Goal: Information Seeking & Learning: Find contact information

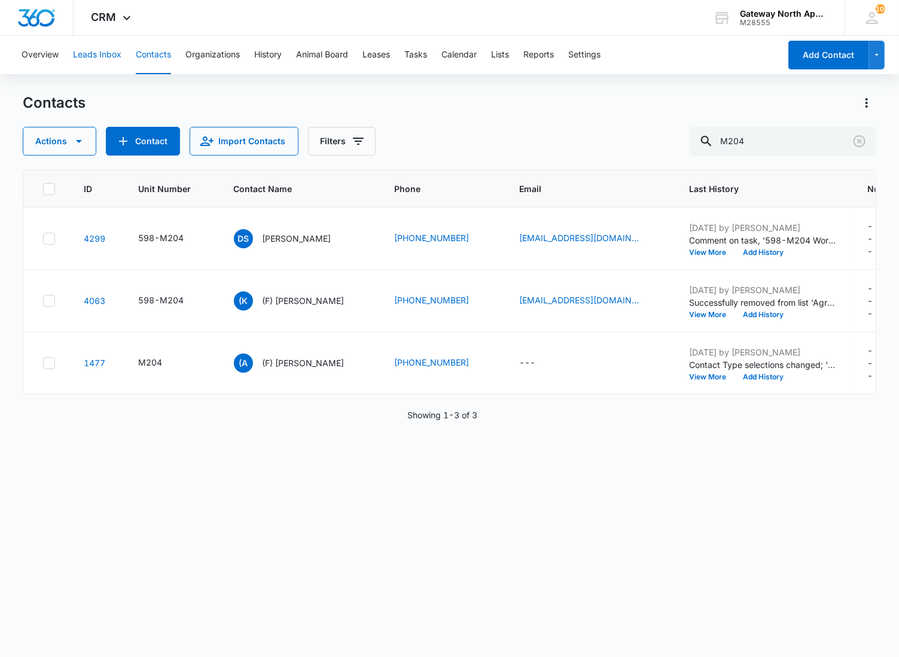
click at [114, 50] on button "Leads Inbox" at bounding box center [97, 55] width 48 height 38
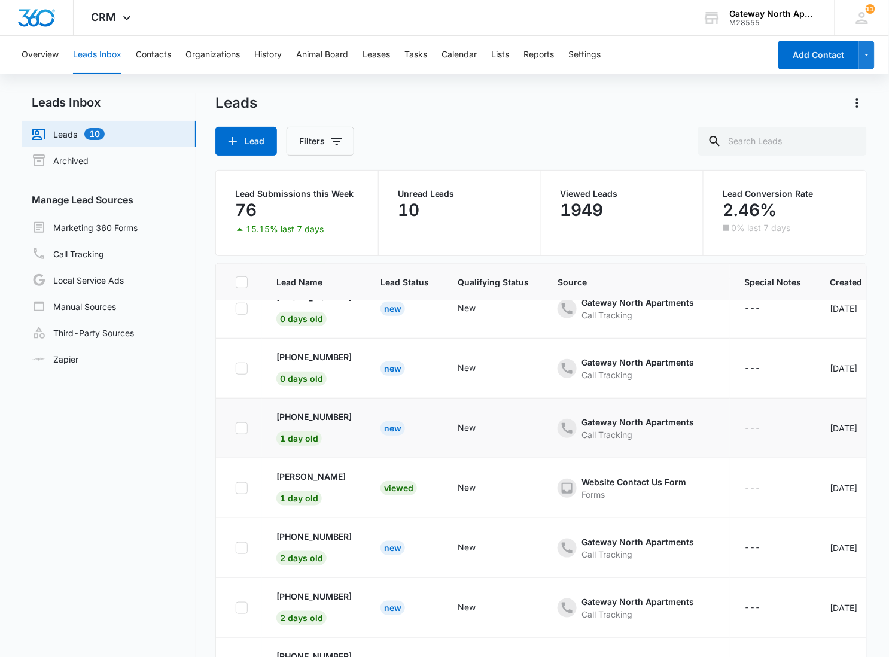
scroll to position [92, 0]
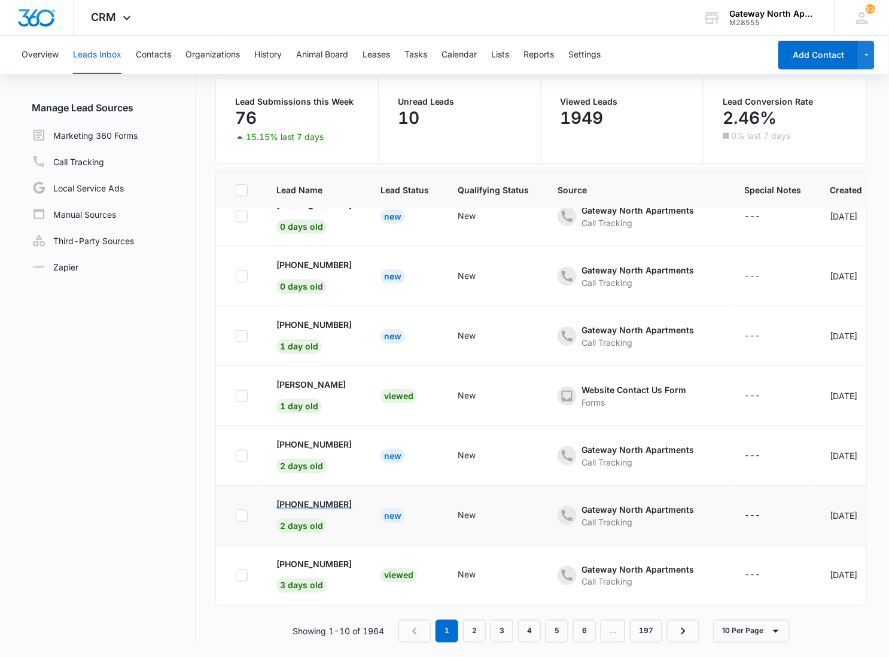
click at [290, 498] on p "+1 (303) 437-9960" at bounding box center [313, 504] width 75 height 13
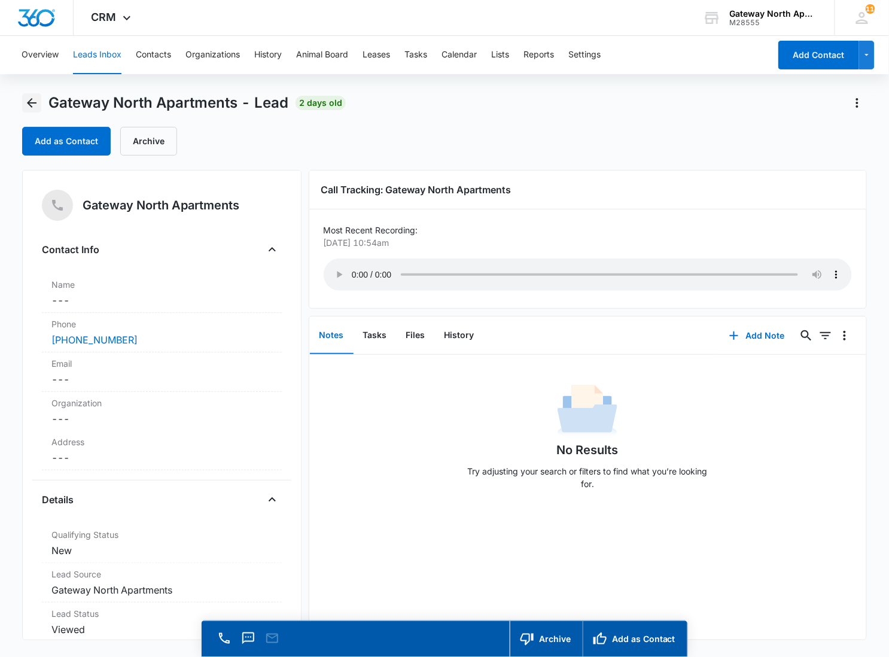
click at [38, 102] on icon "Back" at bounding box center [32, 103] width 14 height 14
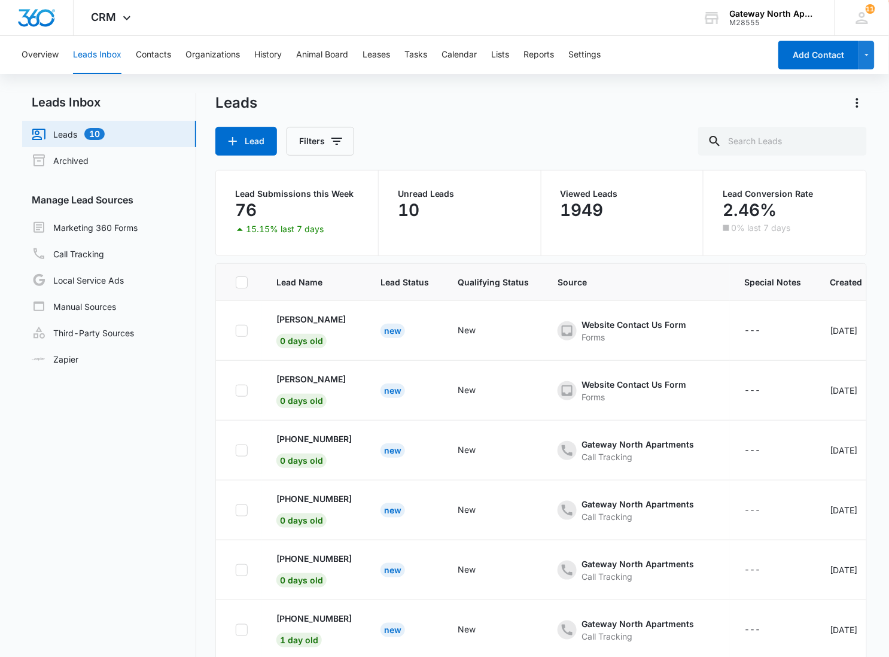
scroll to position [212, 0]
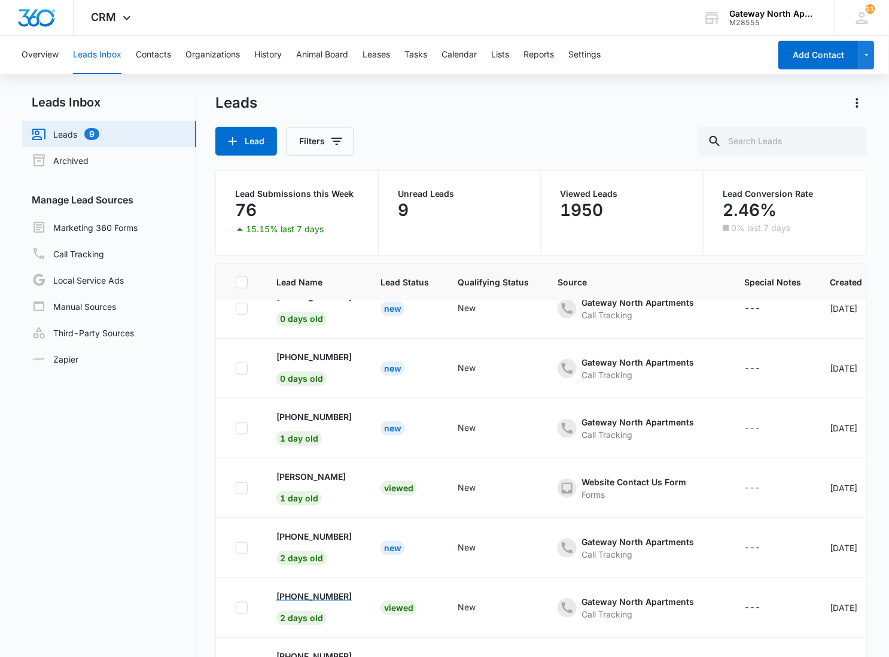
click at [315, 590] on p "+1 (303) 437-9960" at bounding box center [313, 596] width 75 height 13
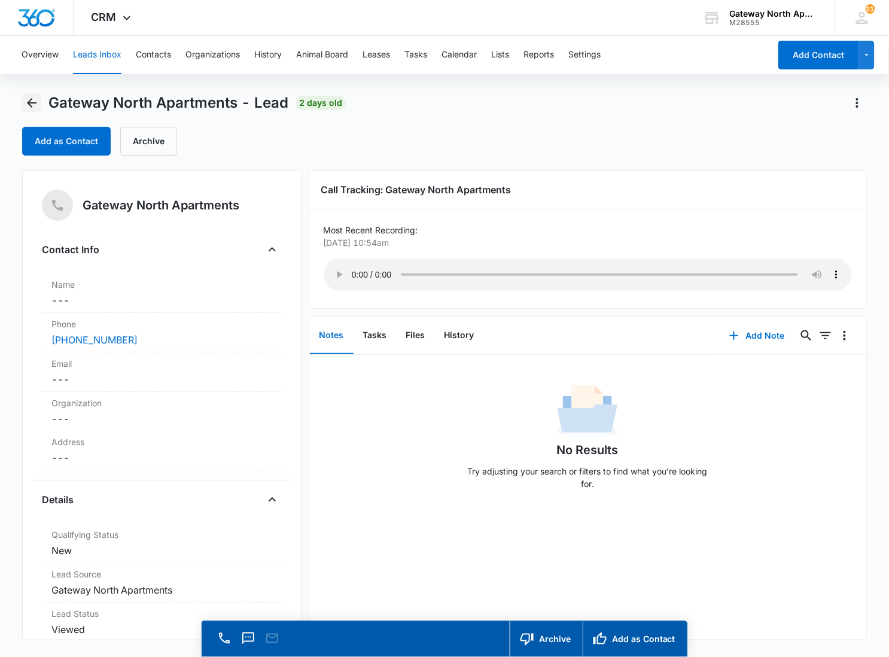
click at [36, 103] on icon "Back" at bounding box center [32, 103] width 10 height 10
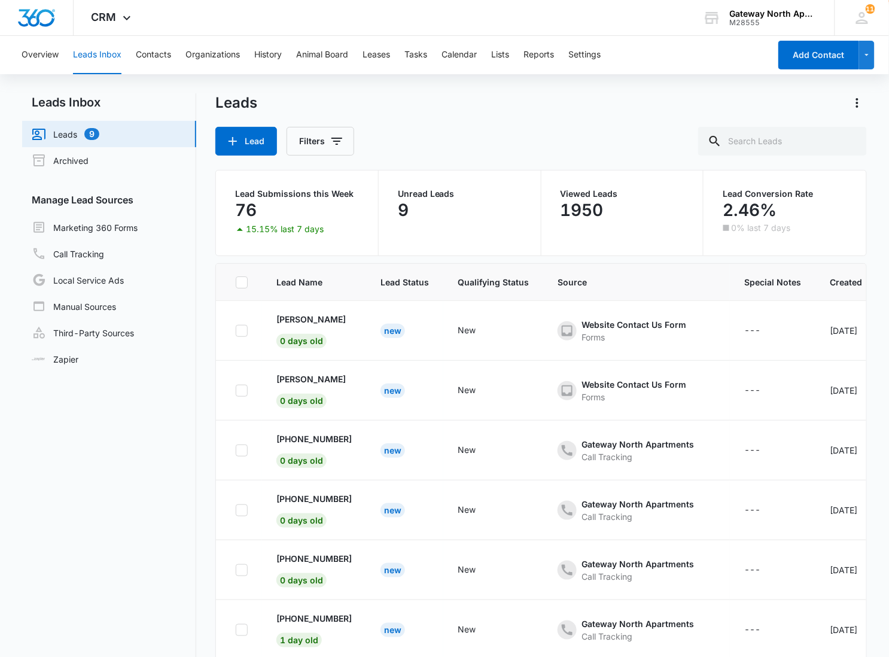
scroll to position [212, 0]
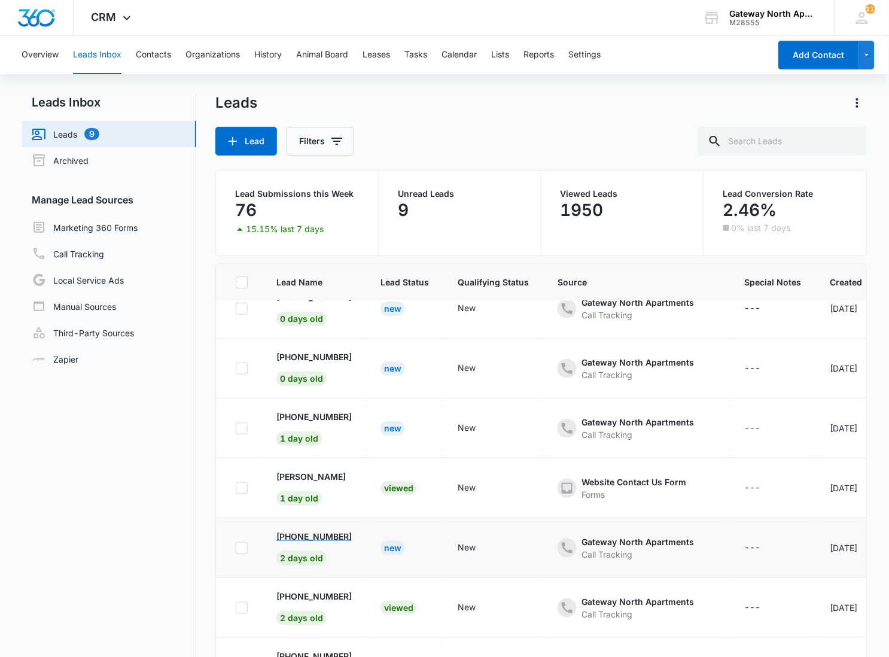
click at [306, 530] on p "+1 (303) 523-5135" at bounding box center [313, 536] width 75 height 13
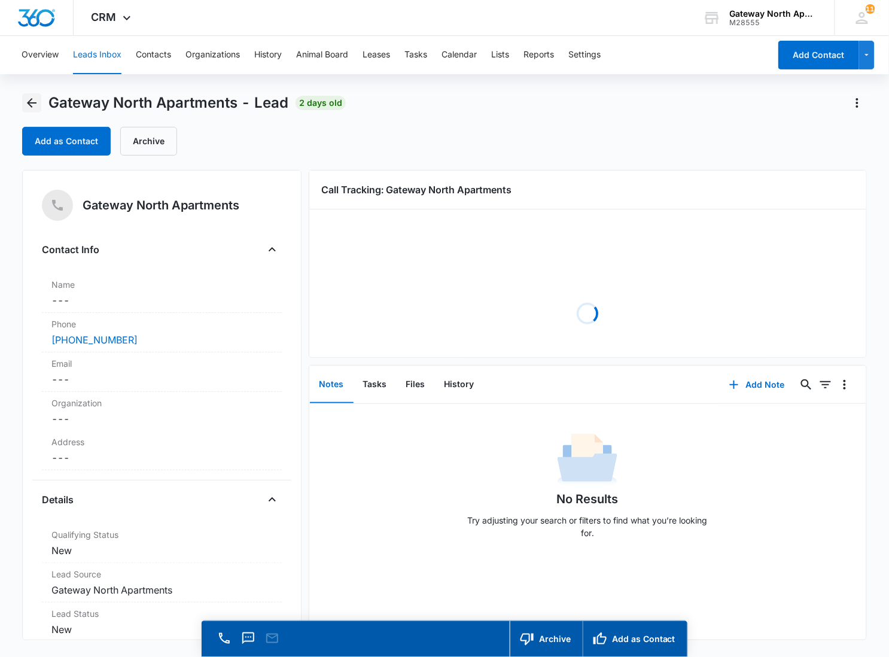
click at [41, 96] on button "Back" at bounding box center [31, 102] width 19 height 19
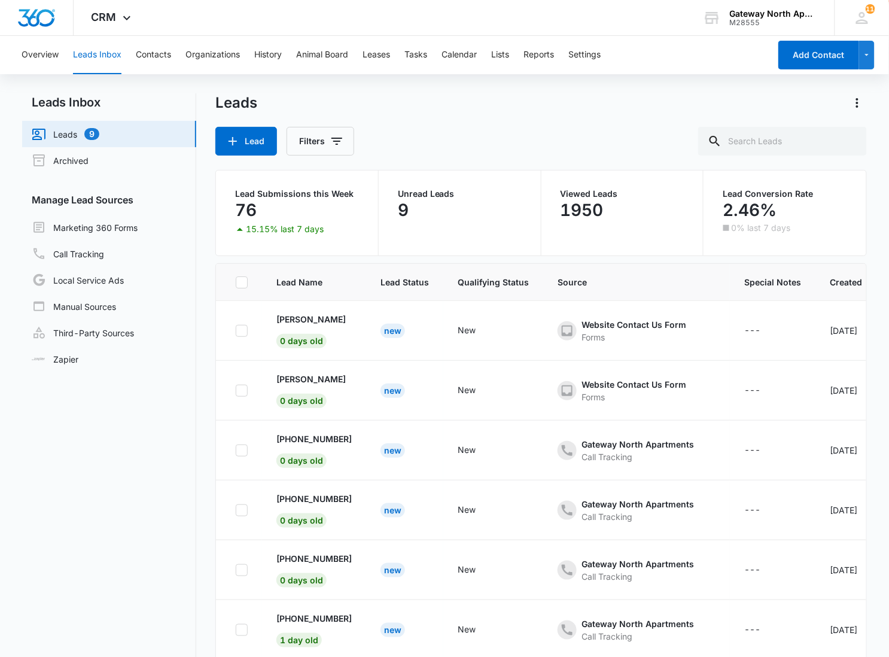
scroll to position [212, 0]
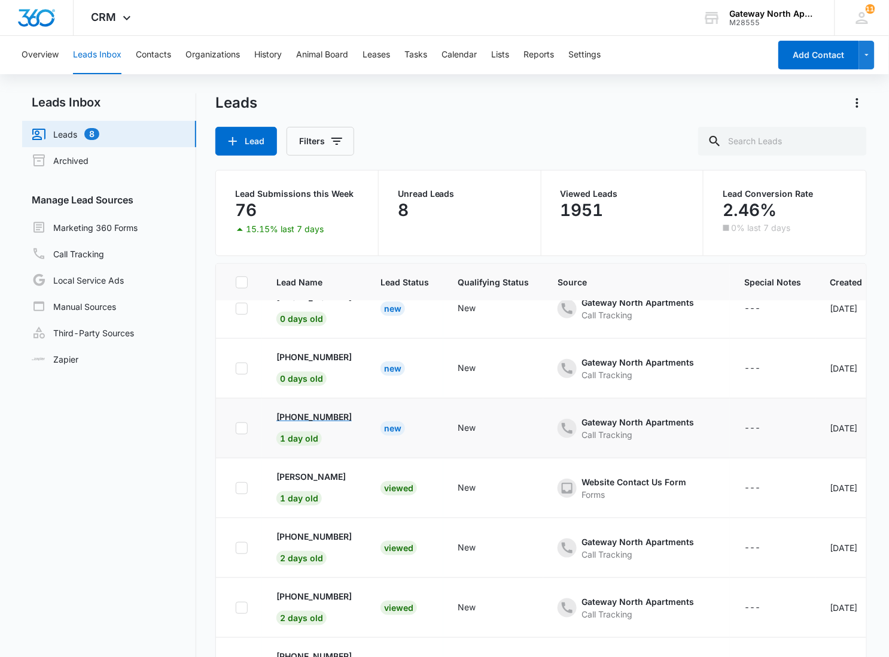
click at [327, 410] on p "+1 (720) 380-3056" at bounding box center [313, 416] width 75 height 13
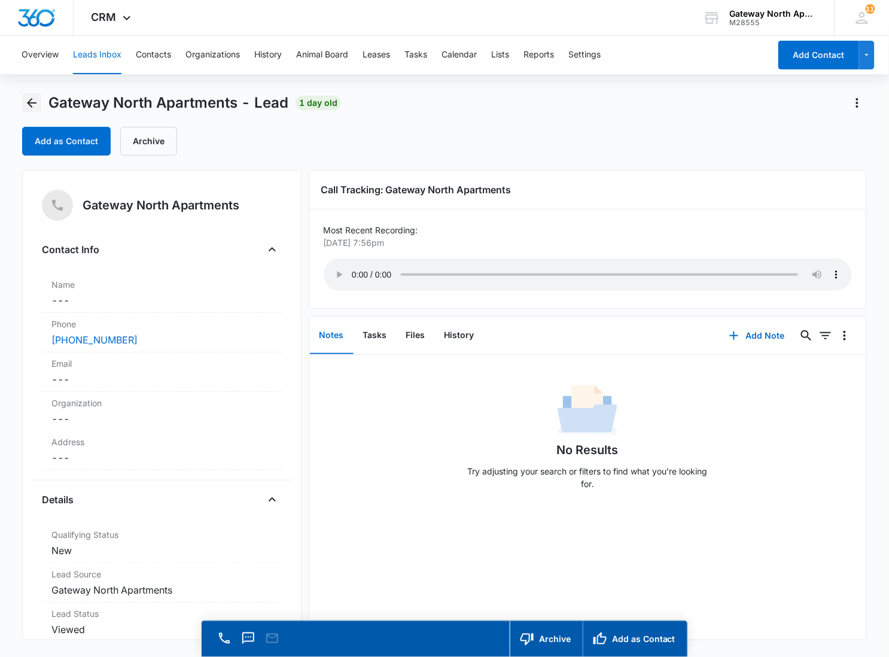
click at [36, 100] on icon "Back" at bounding box center [32, 103] width 14 height 14
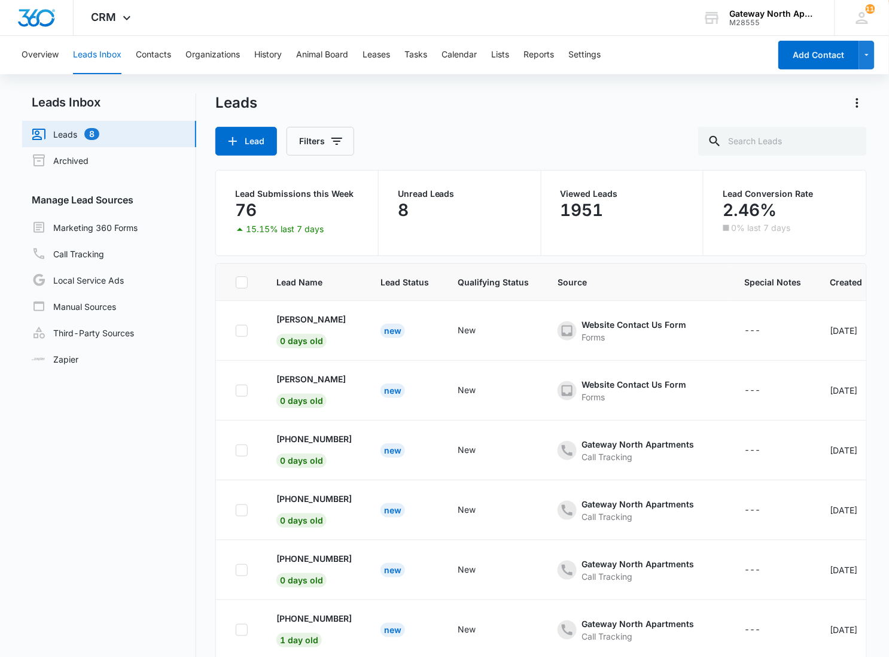
scroll to position [212, 0]
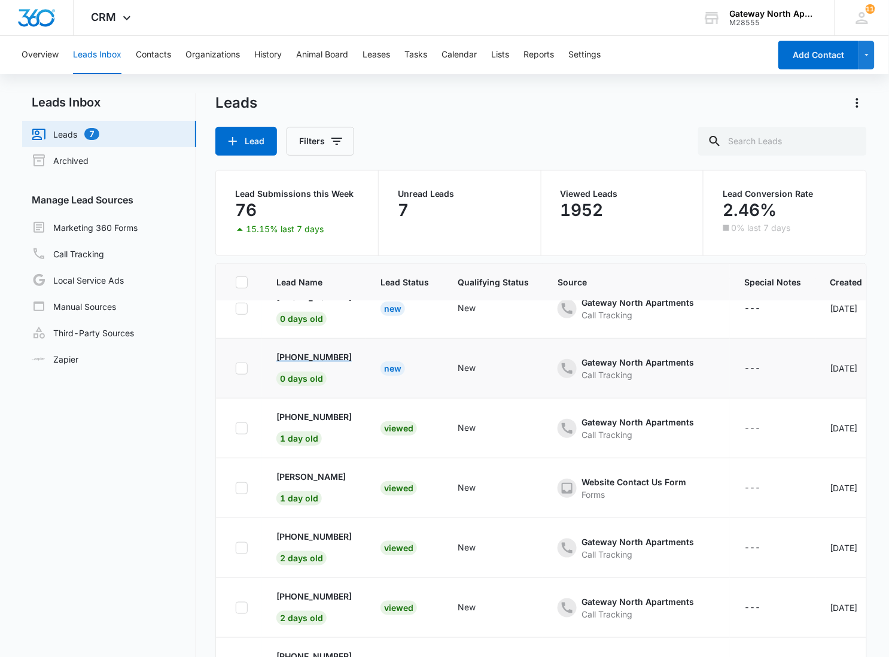
click at [314, 350] on p "+1 (706) 594-3622" at bounding box center [313, 356] width 75 height 13
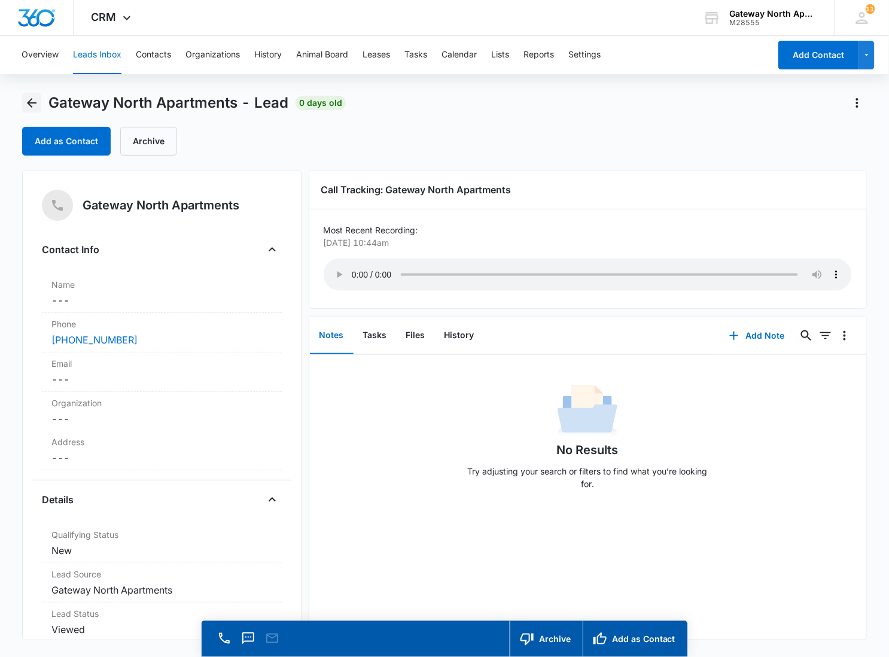
click at [38, 100] on icon "Back" at bounding box center [32, 103] width 14 height 14
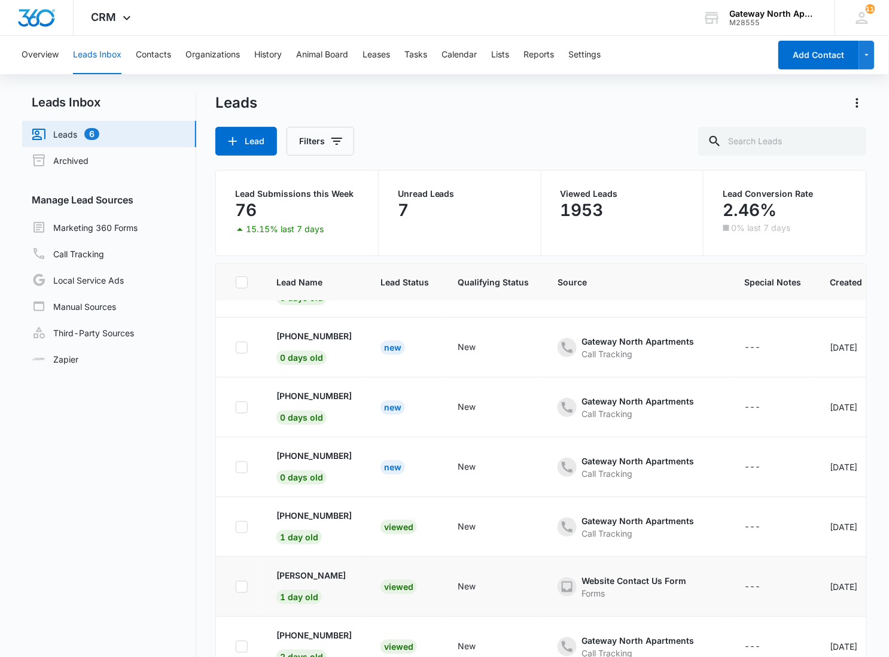
scroll to position [79, 0]
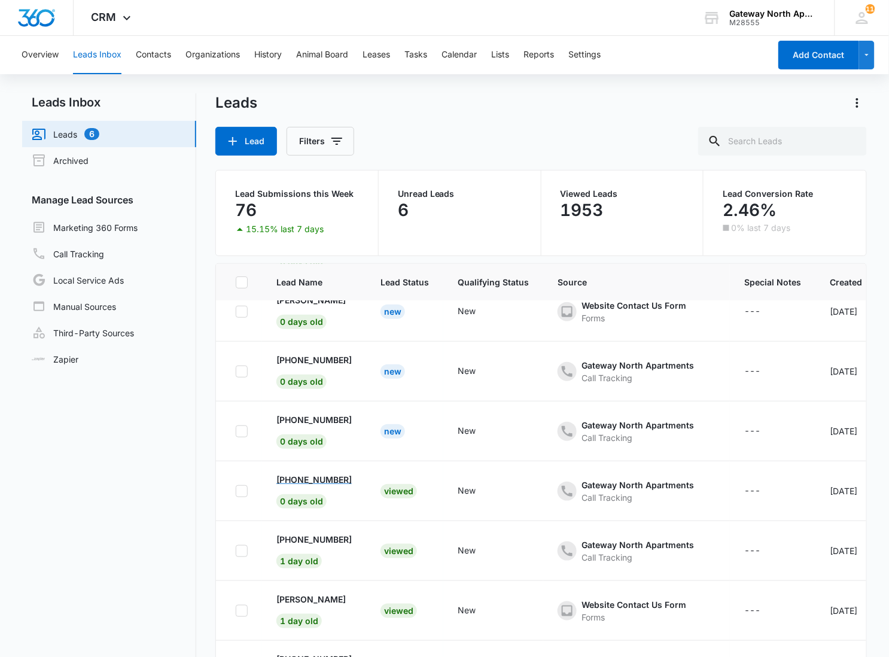
click at [321, 480] on p "+1 (706) 594-3622" at bounding box center [313, 479] width 75 height 13
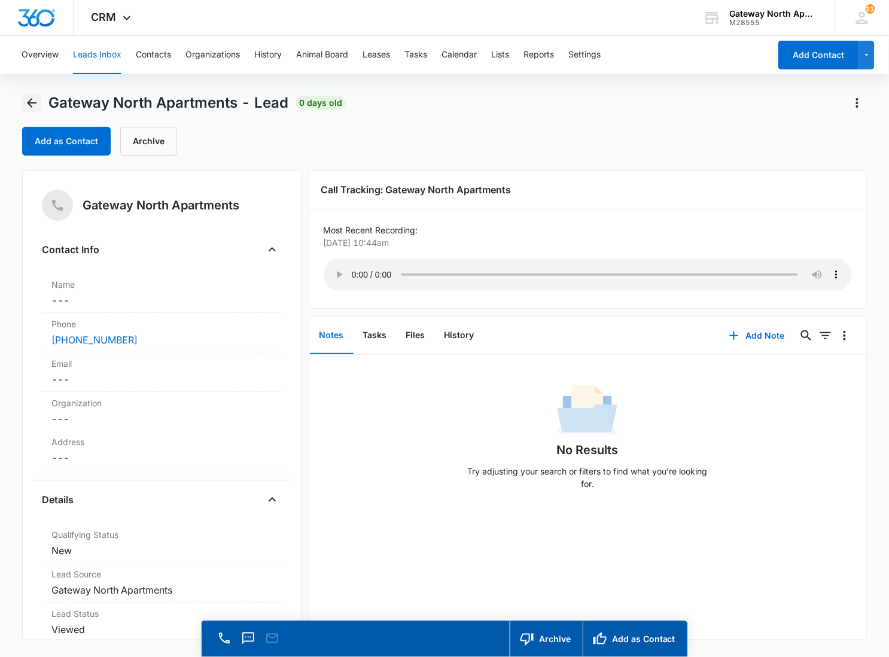
click at [31, 99] on icon "Back" at bounding box center [32, 103] width 10 height 10
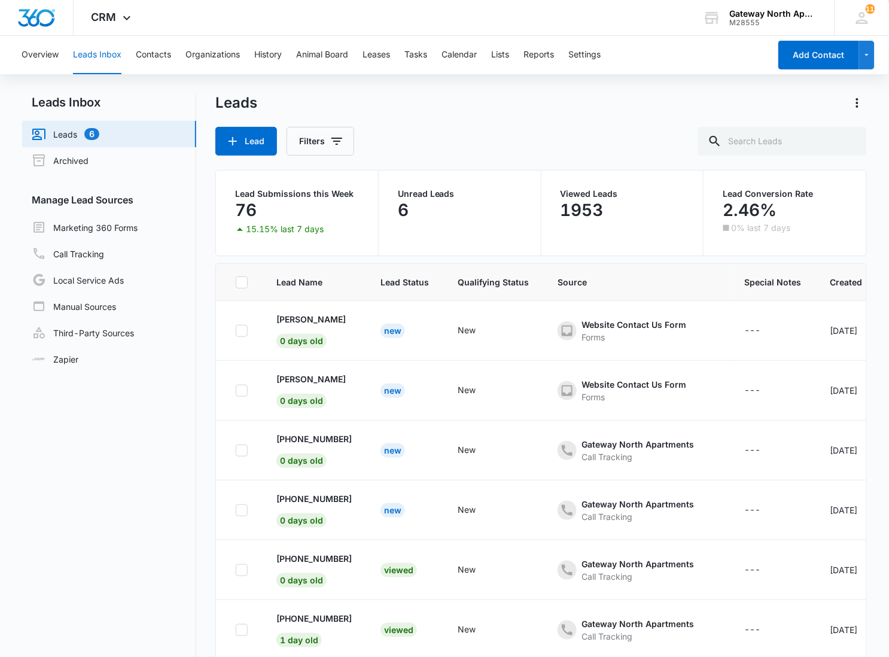
scroll to position [79, 0]
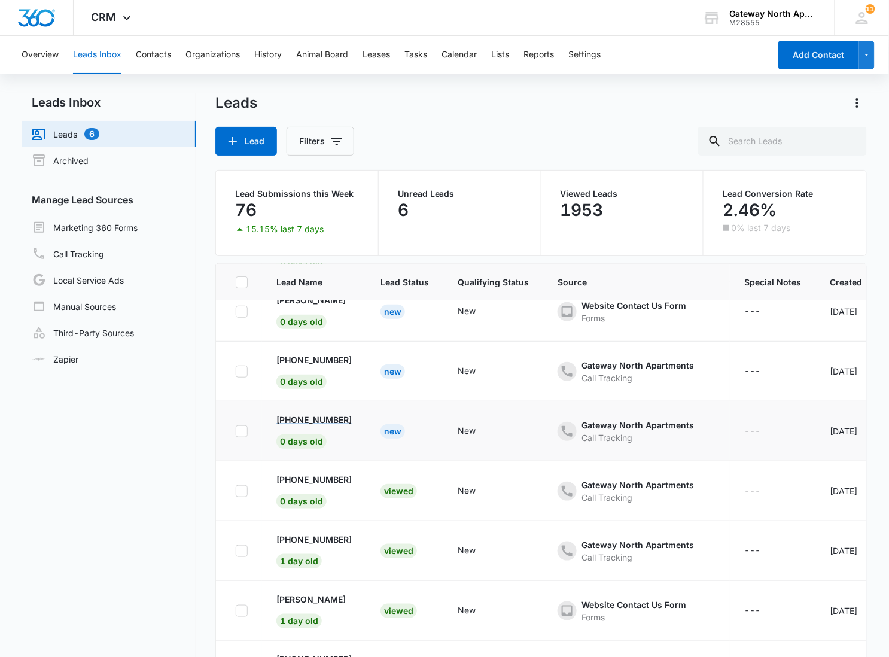
click at [343, 419] on p "+1 (720) 802-4954" at bounding box center [313, 419] width 75 height 13
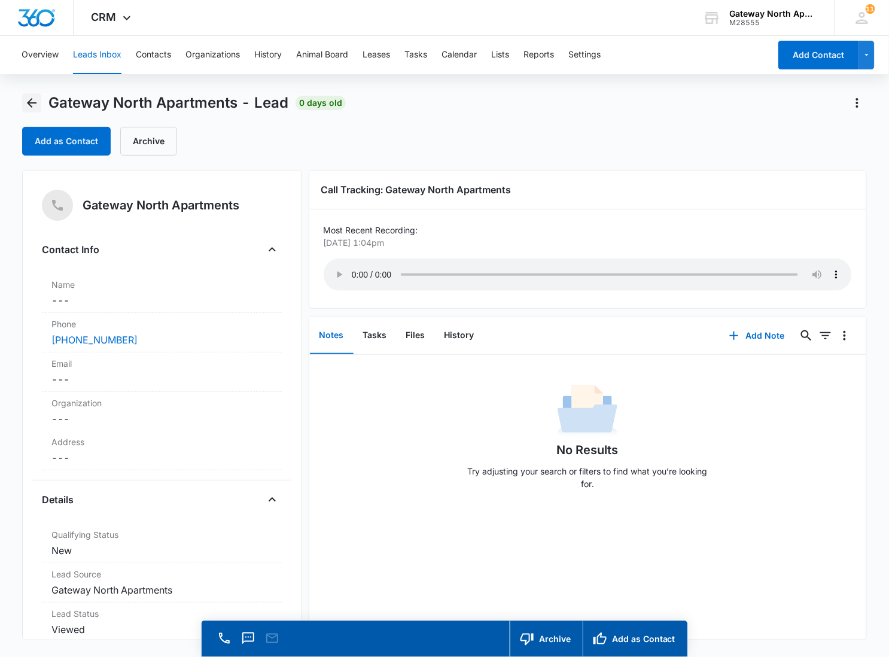
click at [32, 106] on icon "Back" at bounding box center [32, 103] width 14 height 14
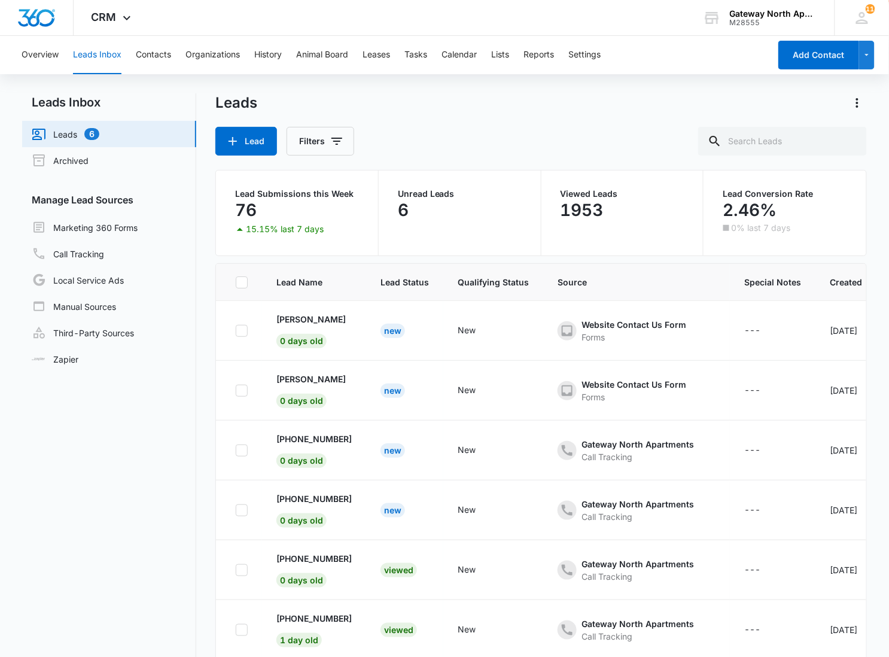
scroll to position [79, 0]
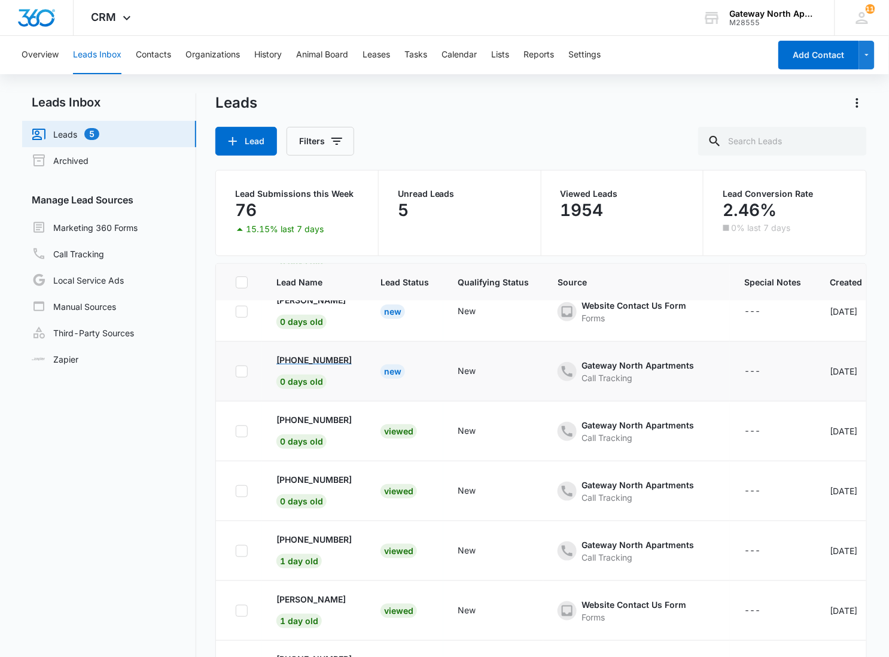
click at [321, 353] on p "+1 (720) 936-8175" at bounding box center [313, 359] width 75 height 13
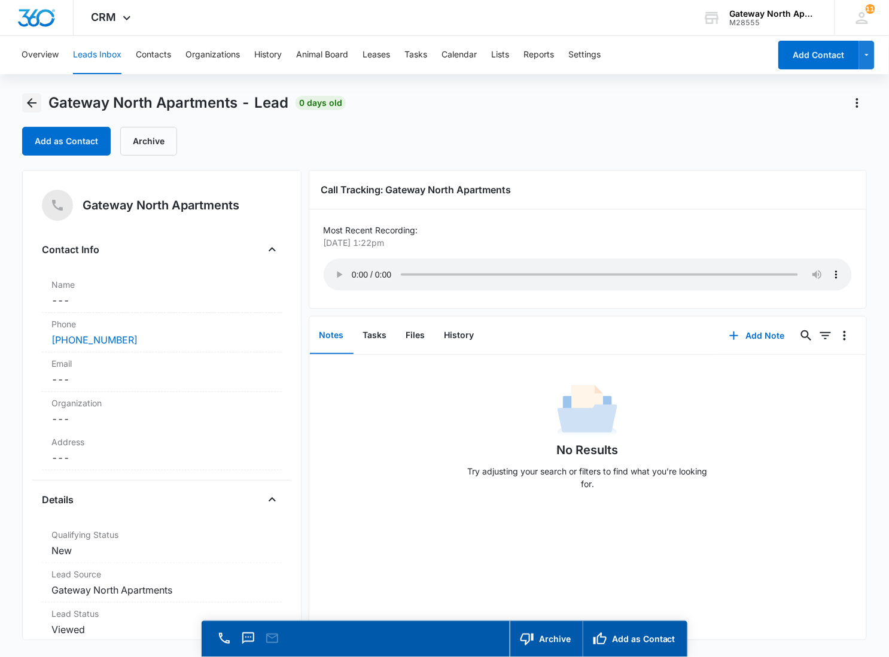
click at [33, 98] on icon "Back" at bounding box center [32, 103] width 14 height 14
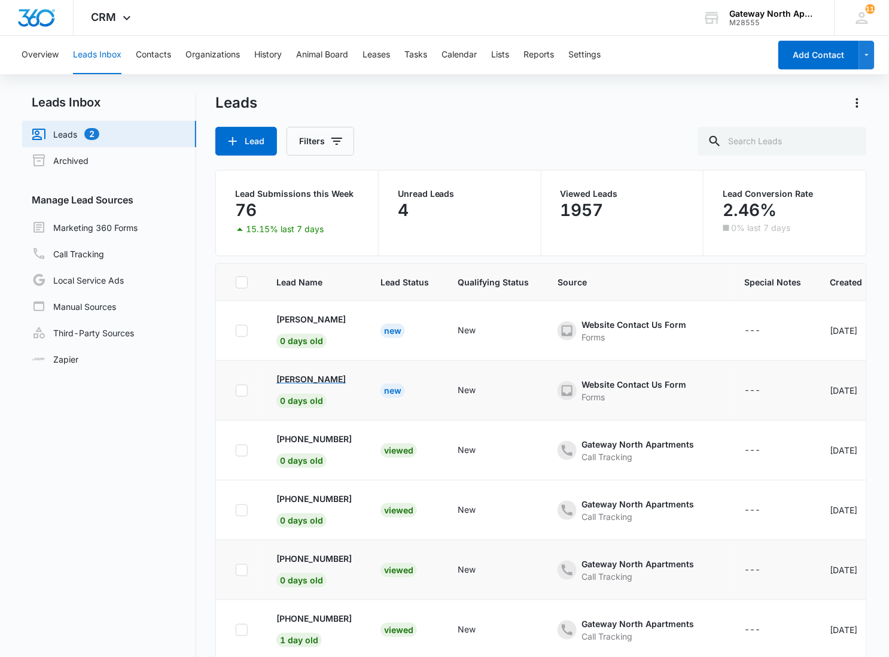
click at [289, 378] on p "Alizae Miller" at bounding box center [310, 379] width 69 height 13
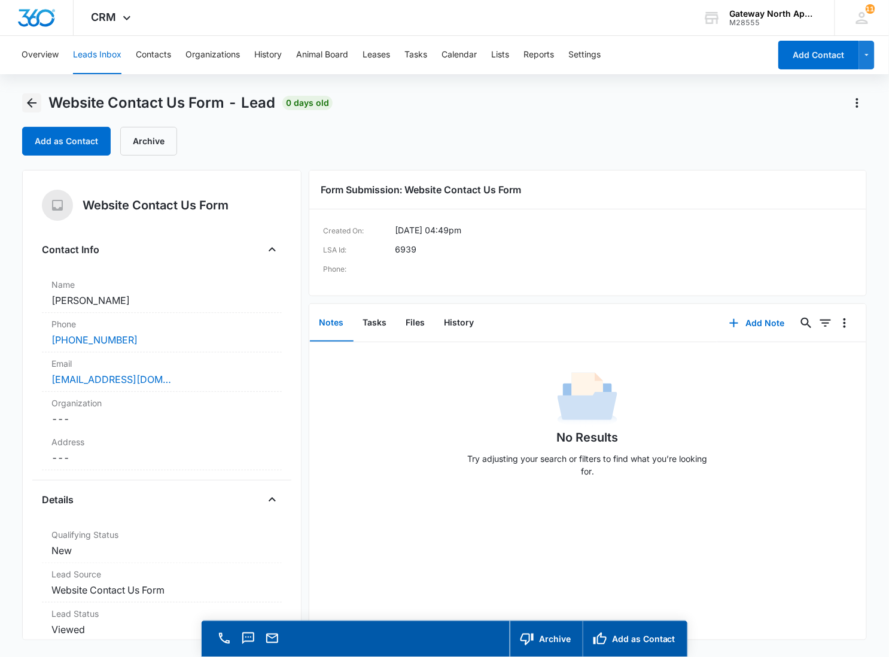
click at [35, 104] on icon "Back" at bounding box center [32, 103] width 14 height 14
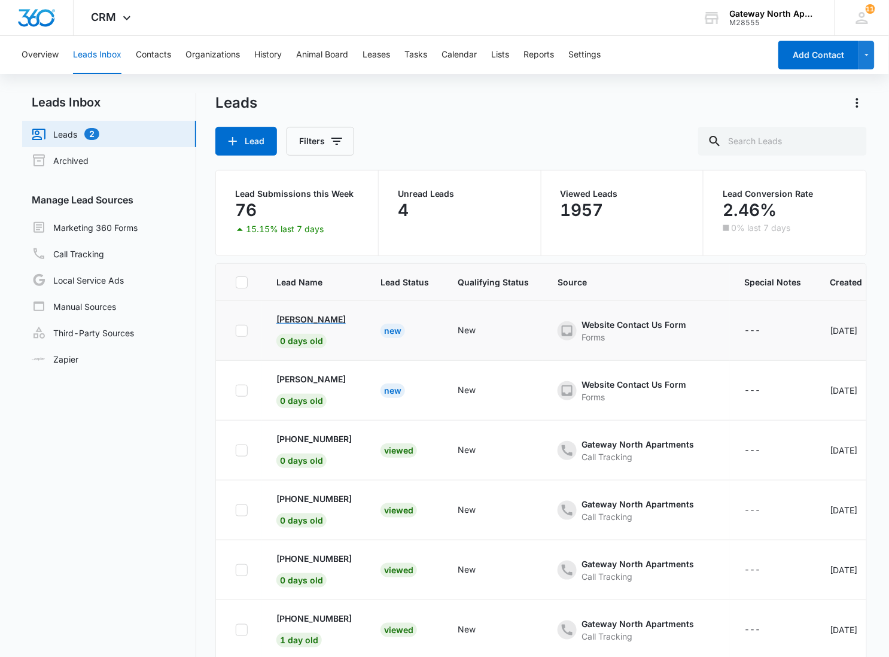
click at [306, 318] on p "Alizae Miller" at bounding box center [310, 319] width 69 height 13
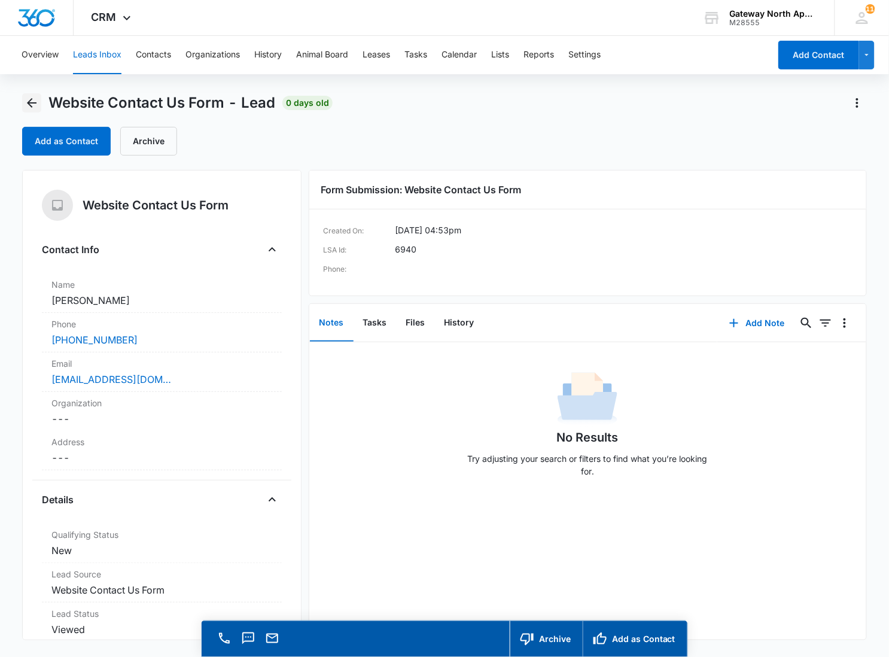
click at [38, 109] on icon "Back" at bounding box center [32, 103] width 14 height 14
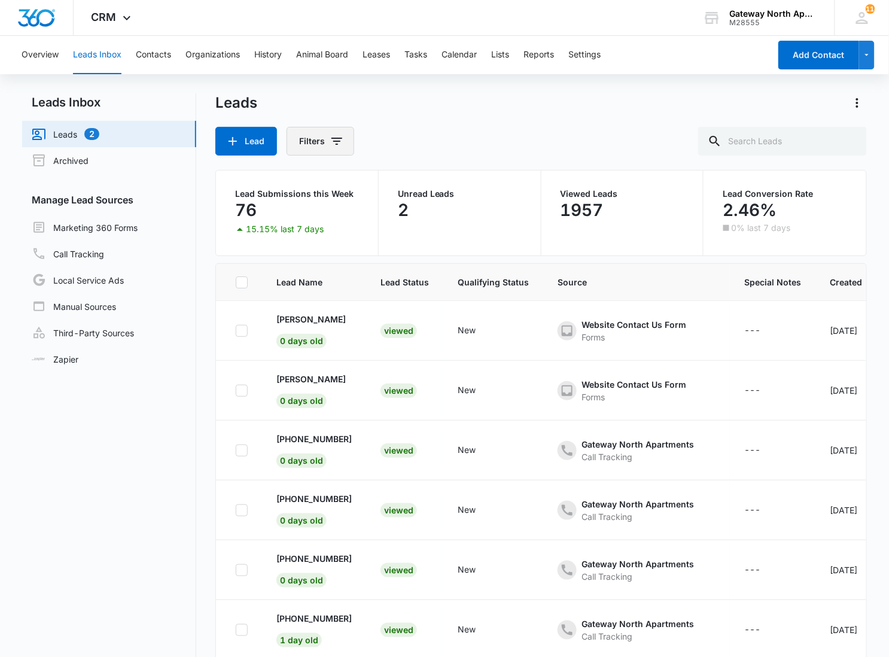
click at [327, 148] on button "Filters" at bounding box center [320, 141] width 68 height 29
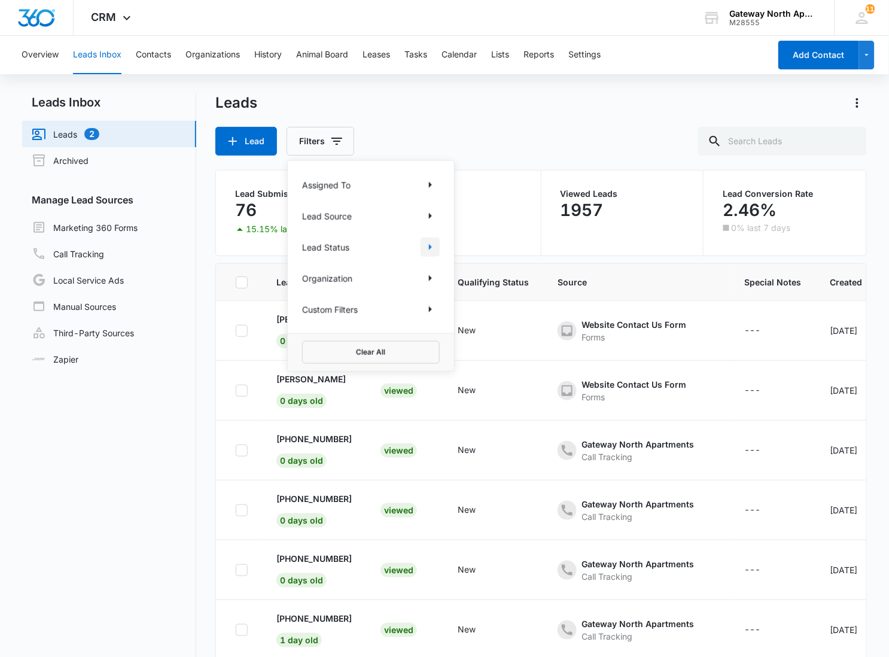
click at [433, 250] on icon "Show Lead Status filters" at bounding box center [430, 247] width 14 height 14
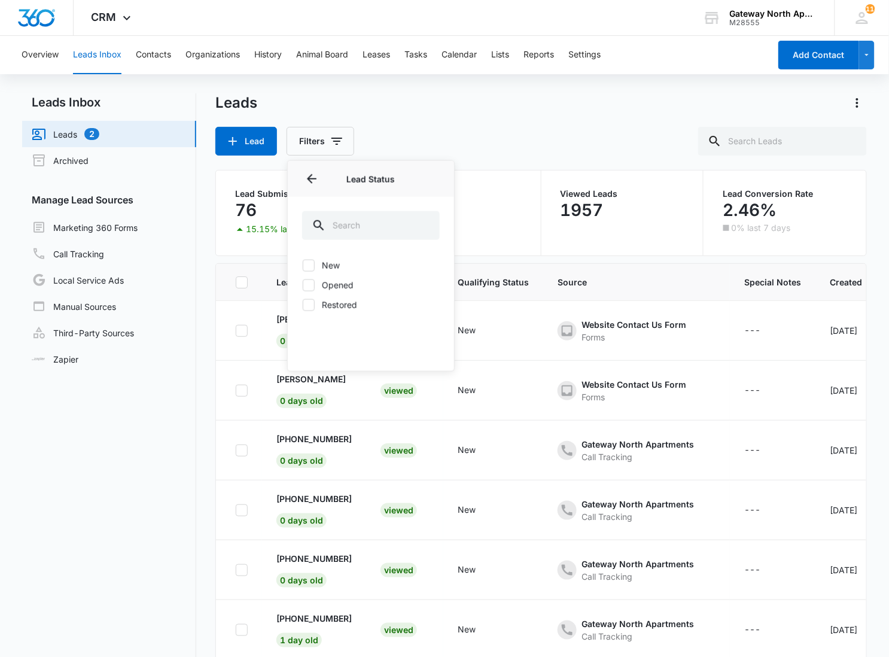
click at [303, 265] on icon at bounding box center [308, 265] width 11 height 11
click at [303, 265] on input "New" at bounding box center [302, 265] width 1 height 1
checkbox input "true"
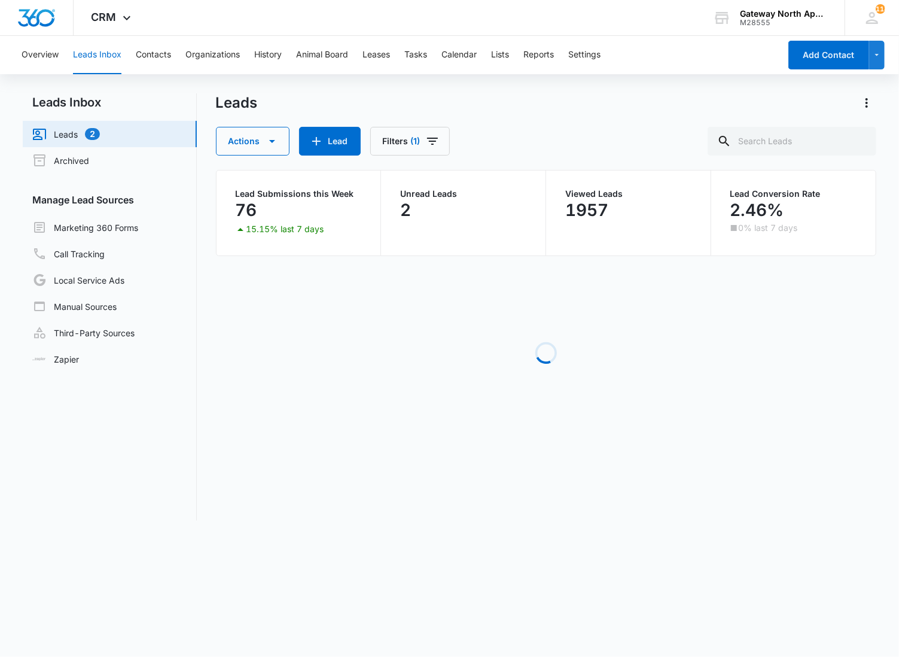
click at [540, 96] on div "Leads" at bounding box center [546, 102] width 661 height 19
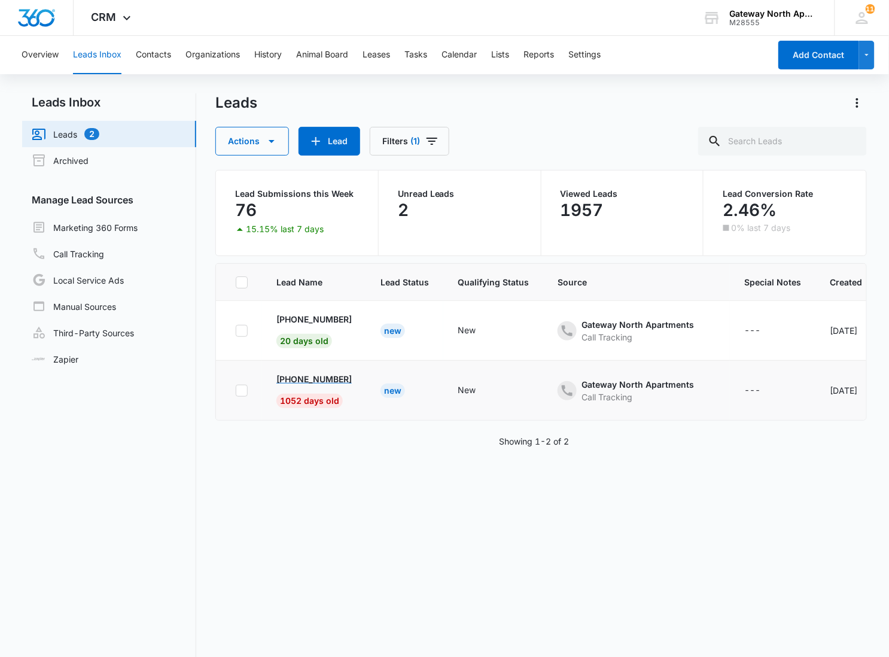
click at [301, 380] on p "+1 (720) 270-4991" at bounding box center [313, 379] width 75 height 13
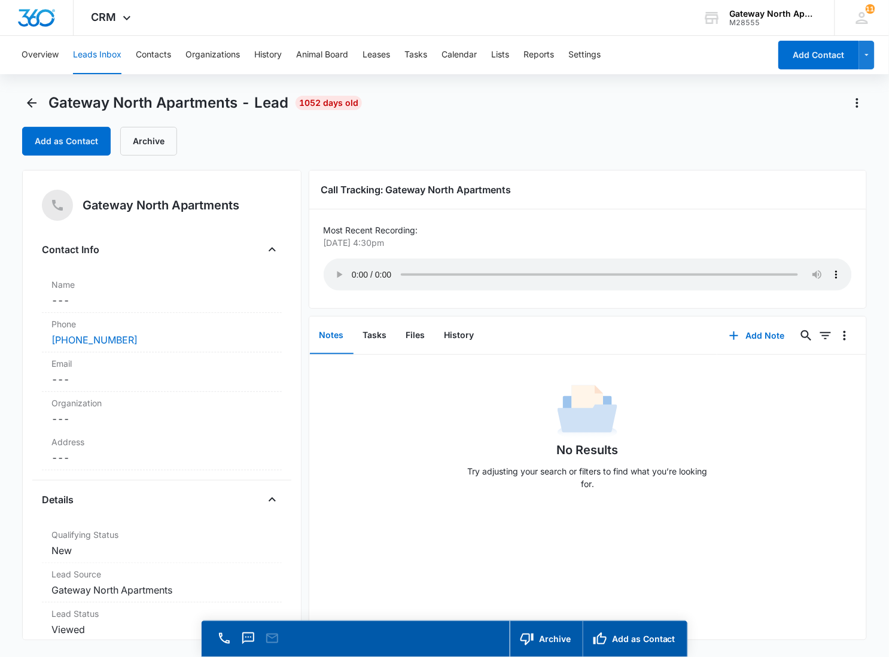
click at [34, 91] on div "Overview Leads Inbox Contacts Organizations History Animal Board Leases Tasks C…" at bounding box center [444, 363] width 889 height 655
click at [33, 92] on div "Overview Leads Inbox Contacts Organizations History Animal Board Leases Tasks C…" at bounding box center [444, 363] width 889 height 655
click at [31, 103] on icon "Back" at bounding box center [32, 103] width 10 height 10
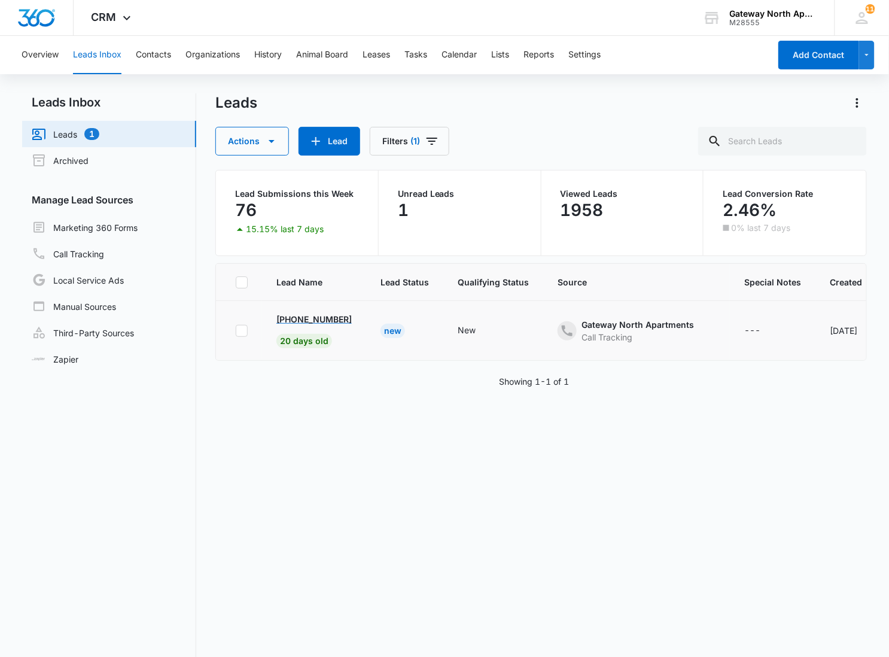
click at [324, 319] on p "+1 (720) 998-4406" at bounding box center [313, 319] width 75 height 13
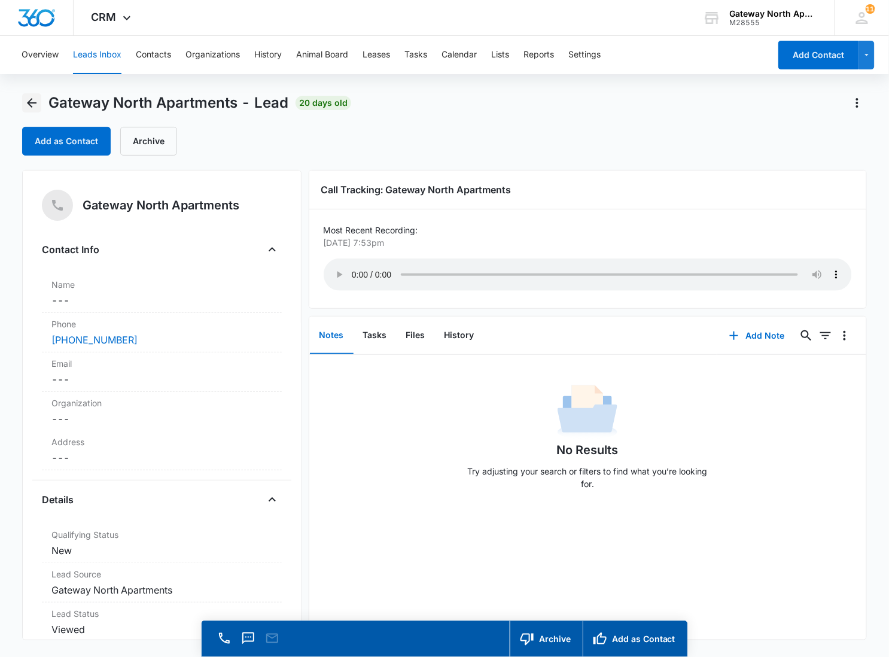
click at [34, 96] on icon "Back" at bounding box center [32, 103] width 14 height 14
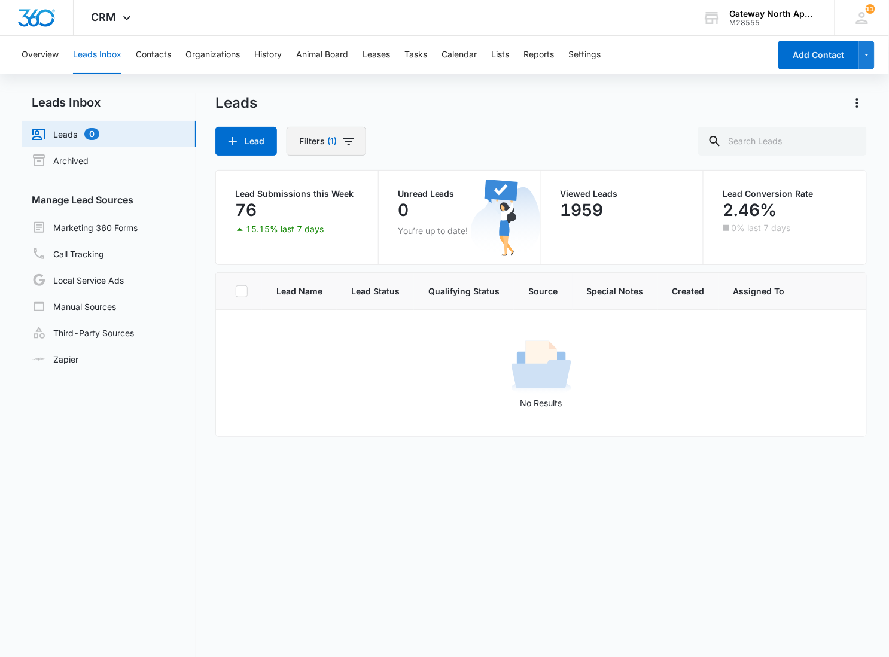
click at [336, 137] on span "(1)" at bounding box center [332, 141] width 10 height 8
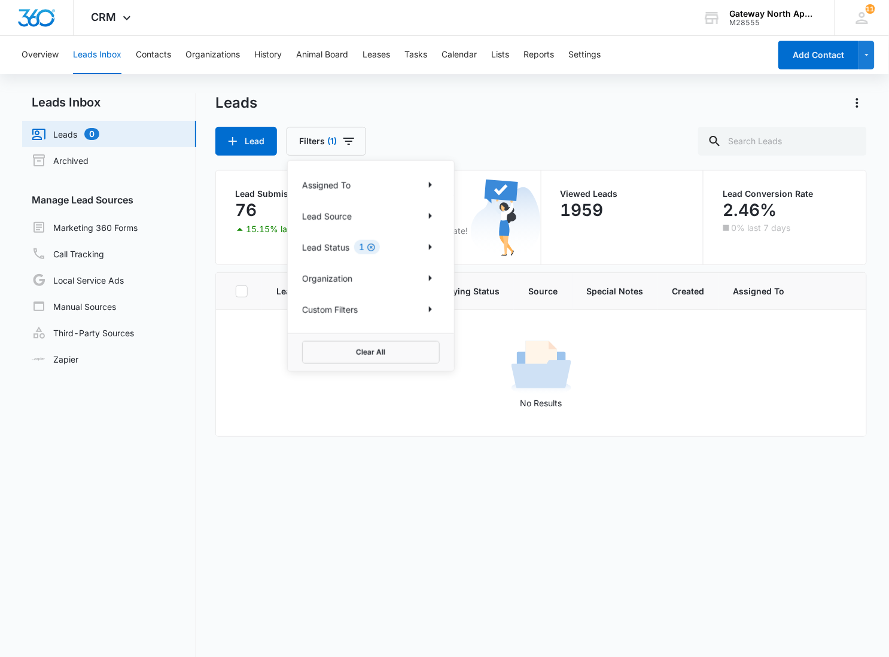
click at [368, 248] on icon "Clear" at bounding box center [371, 247] width 9 height 9
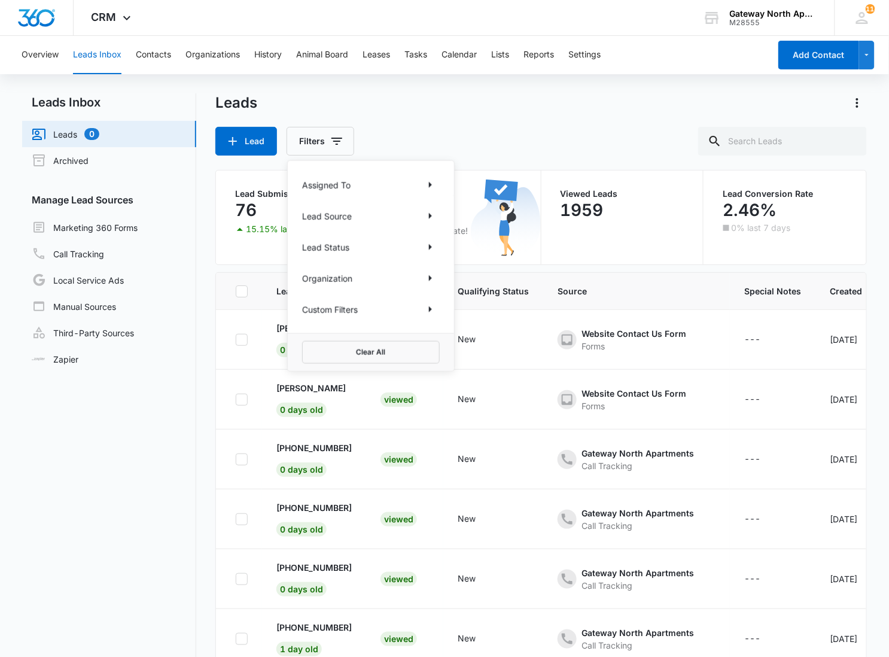
click at [444, 111] on div "Leads" at bounding box center [540, 102] width 651 height 19
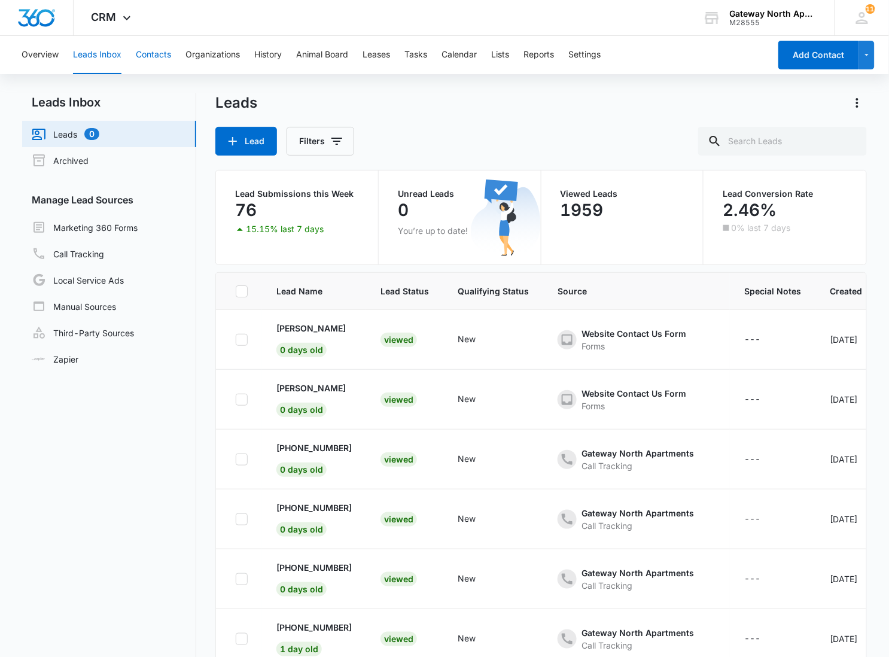
click at [167, 64] on button "Contacts" at bounding box center [153, 55] width 35 height 38
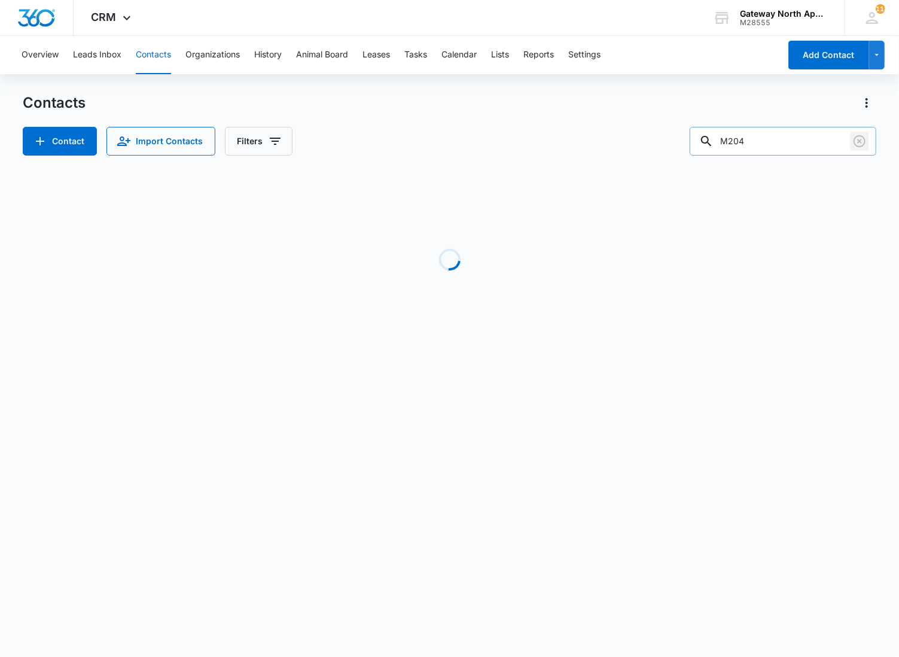
drag, startPoint x: 862, startPoint y: 145, endPoint x: 869, endPoint y: 145, distance: 6.6
click at [864, 144] on icon "Clear" at bounding box center [859, 141] width 14 height 14
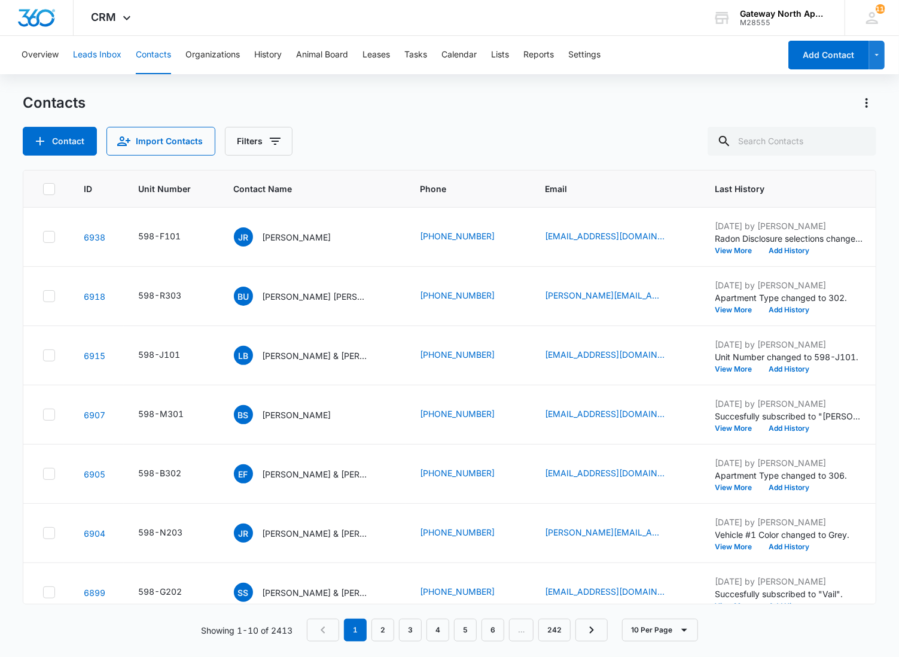
click at [98, 62] on button "Leads Inbox" at bounding box center [97, 55] width 48 height 38
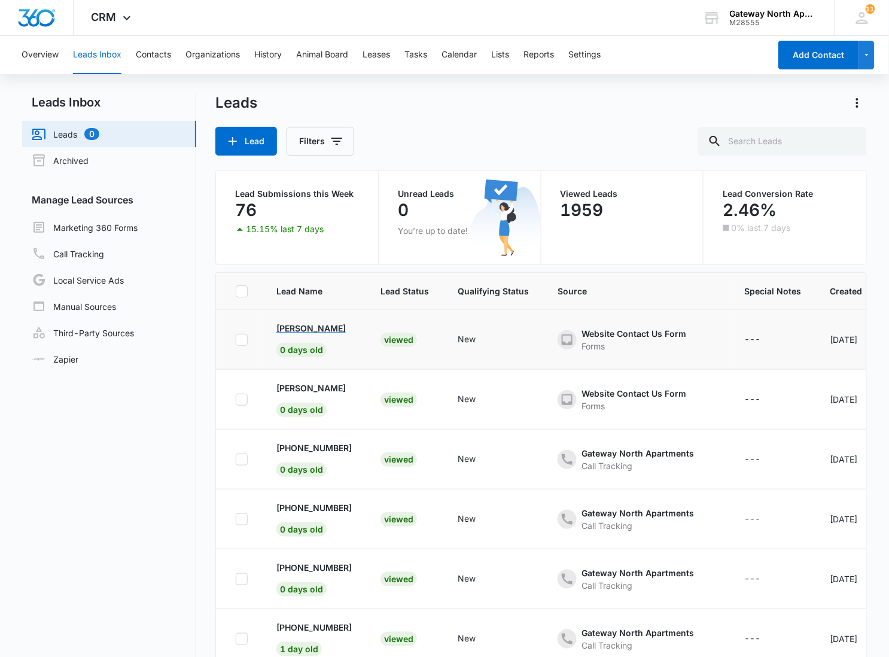
click at [294, 324] on p "Alizae Miller" at bounding box center [310, 328] width 69 height 13
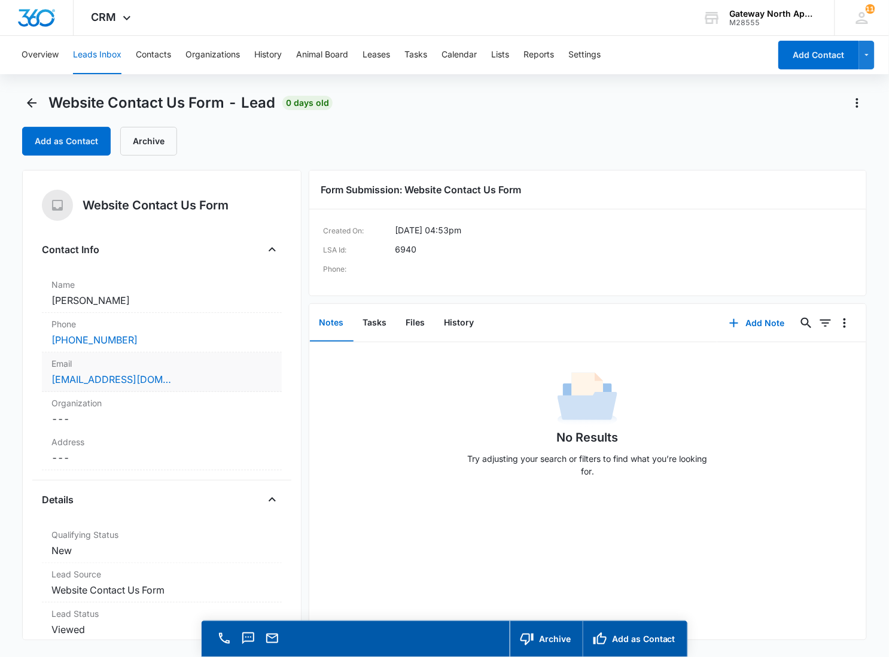
click at [202, 365] on label "Email" at bounding box center [161, 363] width 221 height 13
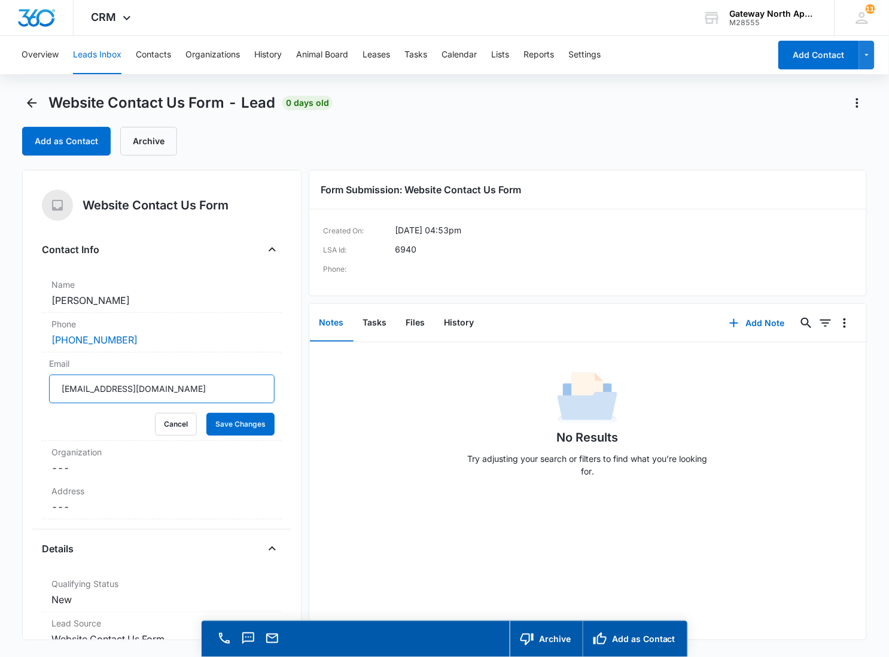
drag, startPoint x: 190, startPoint y: 391, endPoint x: -1, endPoint y: 403, distance: 191.8
click at [0, 403] on html "CRM Apps Reputation Websites Forms CRM Email Social Content Ads Intelligence Fi…" at bounding box center [444, 328] width 889 height 657
click at [289, 157] on div "Website Contact Us Form - Lead 0 days old Add as Contact Archive" at bounding box center [444, 131] width 844 height 77
click at [160, 432] on button "Cancel" at bounding box center [176, 424] width 42 height 23
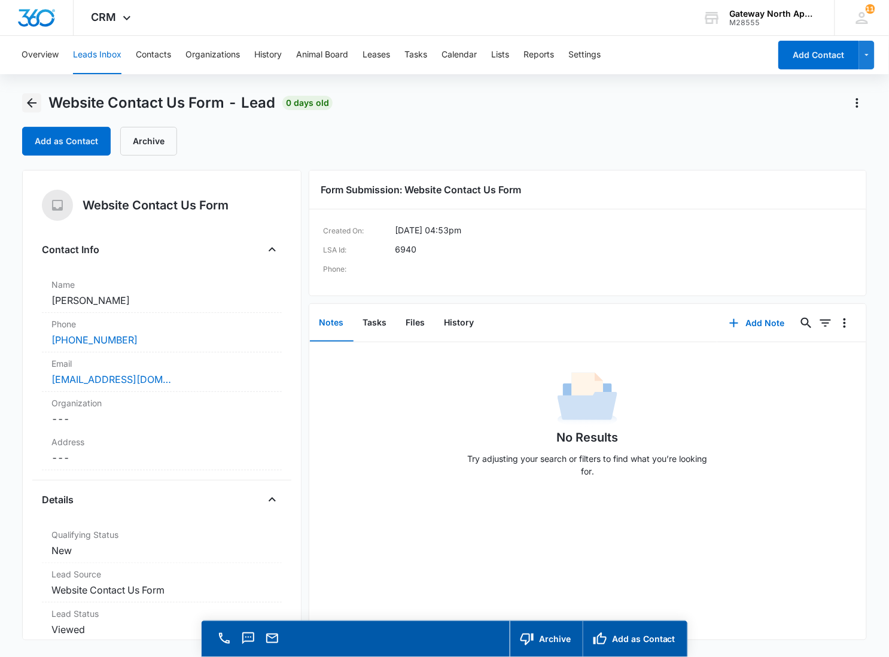
click at [40, 96] on button "Back" at bounding box center [31, 102] width 19 height 19
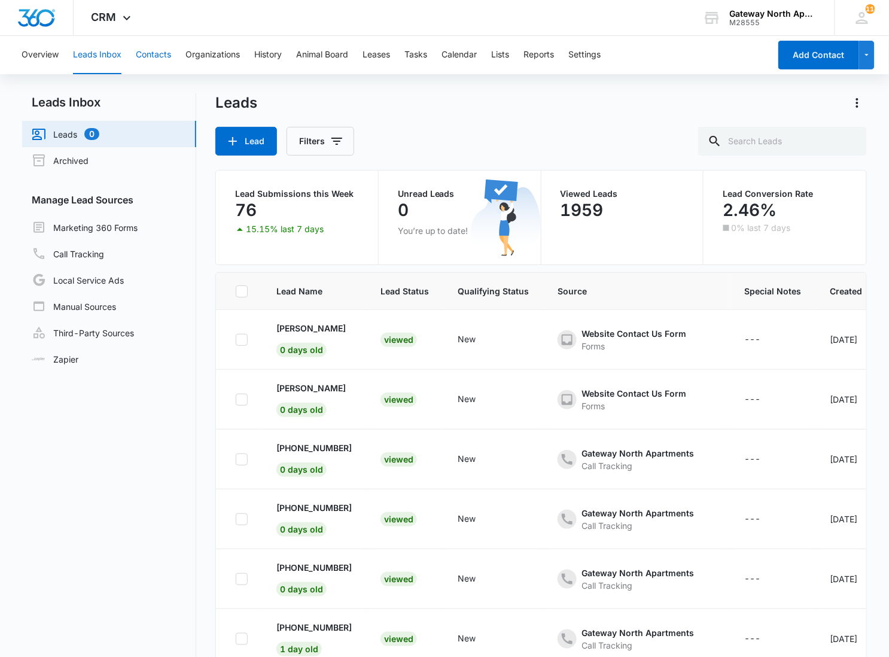
click at [166, 57] on button "Contacts" at bounding box center [153, 55] width 35 height 38
